Goal: Task Accomplishment & Management: Complete application form

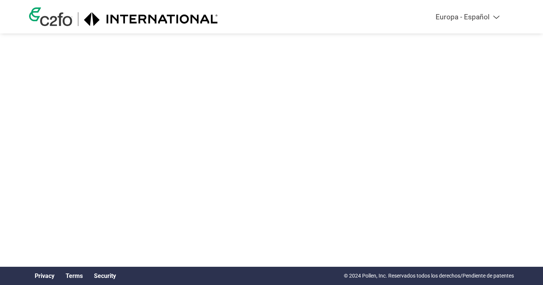
select select "es-ES"
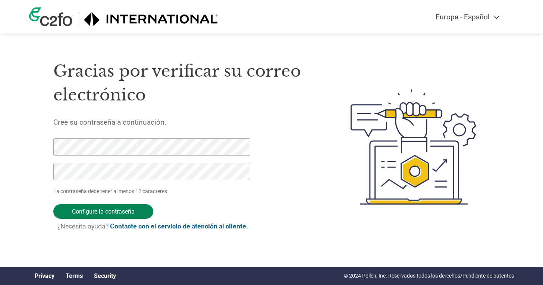
click at [132, 212] on input "Configure la contraseña" at bounding box center [103, 212] width 100 height 15
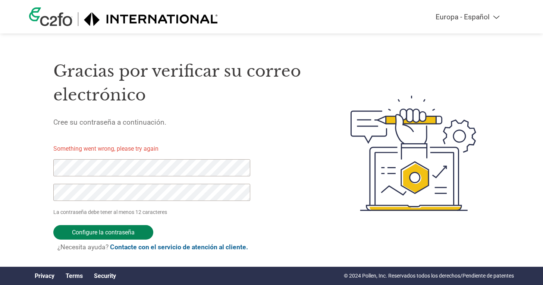
click at [136, 228] on input "Configure la contraseña" at bounding box center [103, 232] width 100 height 15
click at [192, 219] on form "Something went wrong, please try again La contraseña debe tener al menos 12 car…" at bounding box center [157, 199] width 209 height 120
click at [108, 232] on input "Configure la contraseña" at bounding box center [103, 232] width 100 height 15
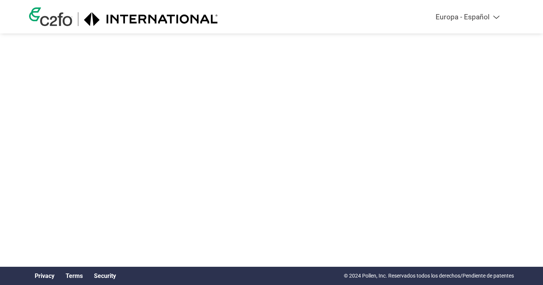
select select "es-ES"
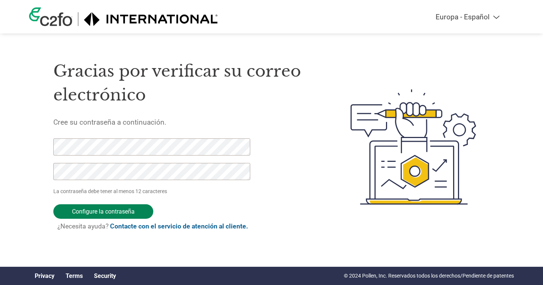
click at [120, 207] on input "Configure la contraseña" at bounding box center [103, 212] width 100 height 15
